Goal: Information Seeking & Learning: Learn about a topic

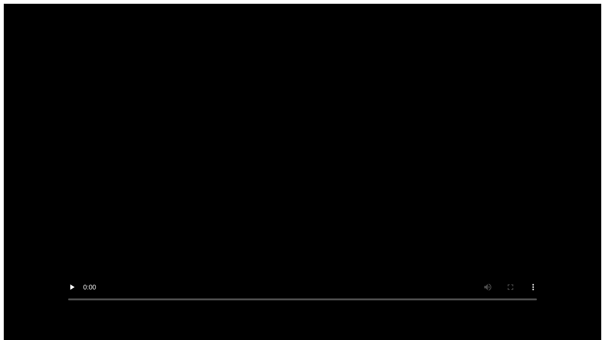
scroll to position [8, 0]
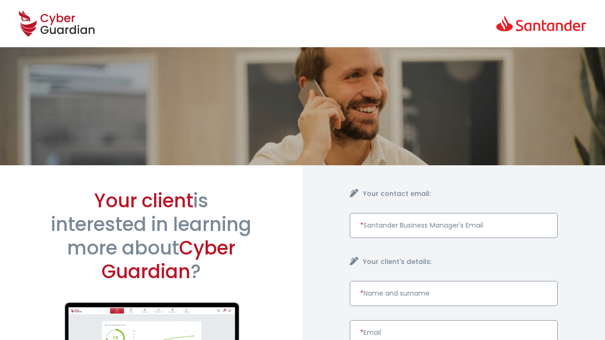
scroll to position [453, 0]
